Goal: Task Accomplishment & Management: Manage account settings

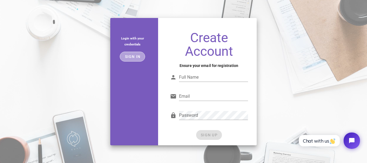
click at [134, 52] on button "Sign in" at bounding box center [132, 57] width 25 height 10
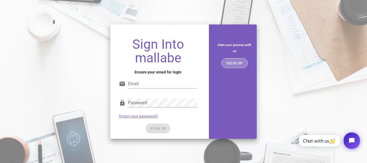
click at [240, 66] on button "SIGN UP" at bounding box center [235, 63] width 26 height 10
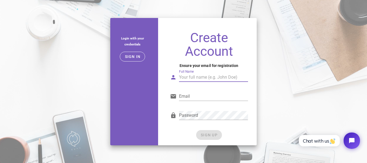
click at [188, 76] on div "Full Name" at bounding box center [213, 77] width 69 height 9
type input "v"
type input "Victor Hugo Chiamenti Grafe"
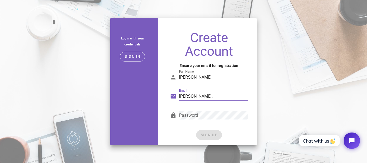
type input "victor.chiamenti@gmail.com"
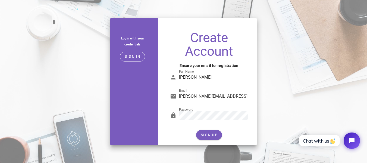
click at [212, 132] on div "SIGN UP" at bounding box center [209, 135] width 78 height 10
click at [214, 134] on span "SIGN UP" at bounding box center [209, 135] width 17 height 4
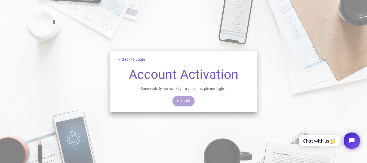
click at [185, 98] on link "Login" at bounding box center [184, 101] width 22 height 10
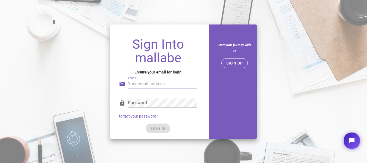
click at [150, 82] on input "Email" at bounding box center [162, 83] width 69 height 9
type input "victor.chiamenti@gmail.com"
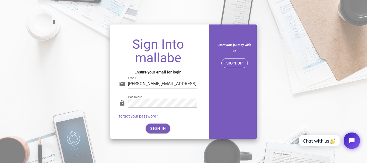
click at [157, 127] on div "SIGN IN" at bounding box center [158, 128] width 78 height 10
click at [157, 127] on span "SIGN IN" at bounding box center [158, 128] width 16 height 4
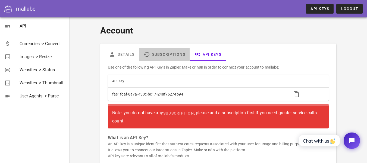
click at [146, 54] on icon at bounding box center [147, 54] width 7 height 7
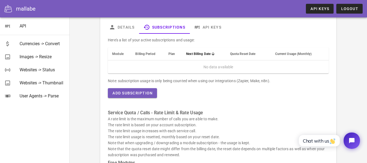
scroll to position [27, 0]
click at [213, 29] on link "API Keys" at bounding box center [208, 27] width 36 height 13
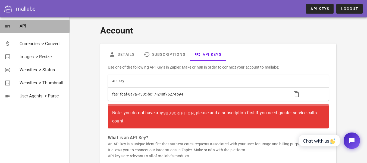
click at [20, 24] on div "API" at bounding box center [43, 25] width 46 height 5
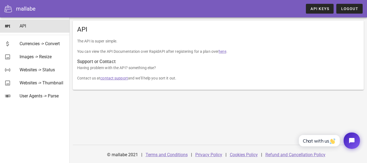
click at [26, 11] on div "mallabe" at bounding box center [26, 9] width 20 height 8
click at [10, 10] on icon at bounding box center [8, 9] width 8 height 8
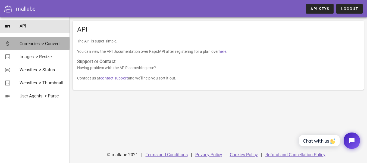
click at [26, 42] on div "Currencies -> Convert" at bounding box center [43, 43] width 46 height 5
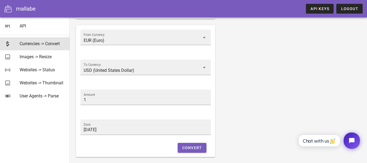
scroll to position [57, 0]
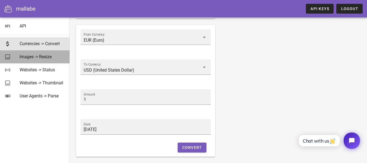
click at [33, 57] on div "Images -> Resize" at bounding box center [43, 56] width 46 height 5
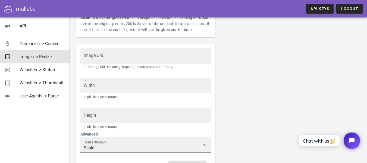
scroll to position [147, 0]
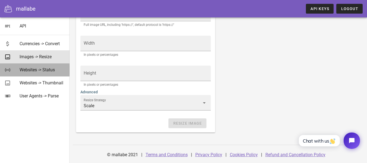
click at [38, 72] on div "Websites -> Status" at bounding box center [43, 69] width 46 height 5
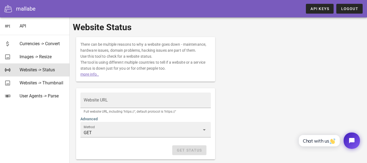
scroll to position [27, 0]
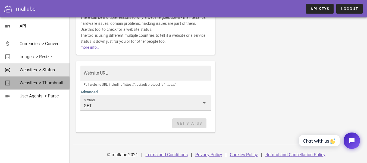
click at [48, 86] on div "Websites -> Thumbnail" at bounding box center [43, 83] width 46 height 12
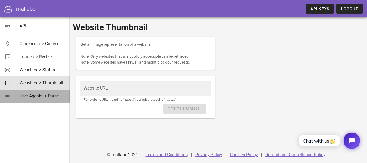
click at [48, 94] on div "User Agents -> Parse" at bounding box center [43, 95] width 46 height 5
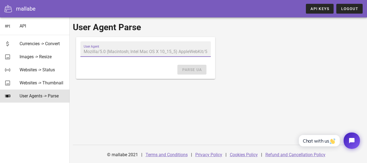
click at [107, 51] on input "User Agent" at bounding box center [146, 51] width 124 height 9
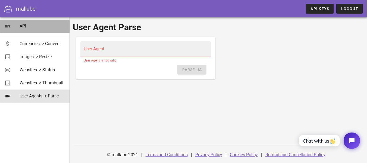
click at [16, 25] on link "API" at bounding box center [35, 26] width 70 height 13
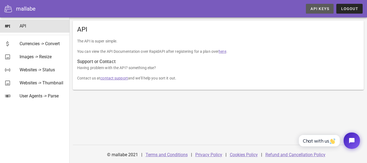
click at [313, 8] on span "API Keys" at bounding box center [320, 9] width 19 height 4
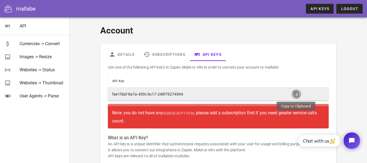
click at [296, 95] on icon "button" at bounding box center [296, 94] width 7 height 7
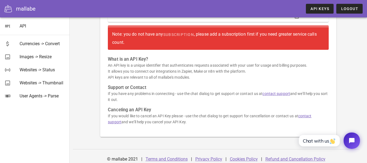
scroll to position [83, 0]
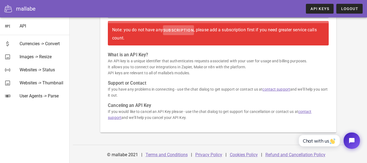
click at [173, 27] on link "subscription" at bounding box center [178, 30] width 31 height 10
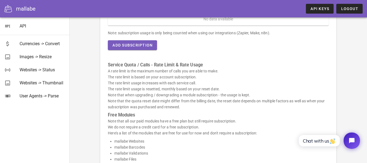
scroll to position [75, 0]
click at [137, 44] on span "Add Subscription" at bounding box center [132, 46] width 41 height 4
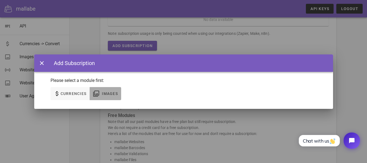
click at [97, 91] on icon "button" at bounding box center [96, 93] width 7 height 7
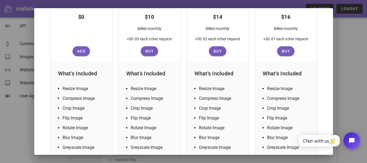
scroll to position [116, 0]
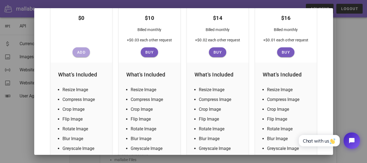
click at [82, 54] on span "Add" at bounding box center [81, 52] width 13 height 4
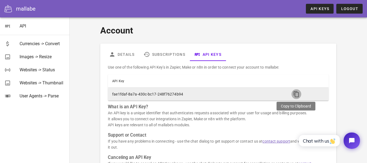
click at [295, 95] on icon "button" at bounding box center [296, 94] width 7 height 7
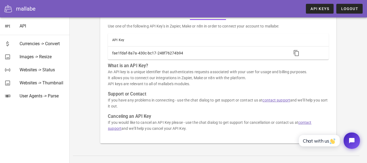
scroll to position [52, 0]
